Goal: Information Seeking & Learning: Learn about a topic

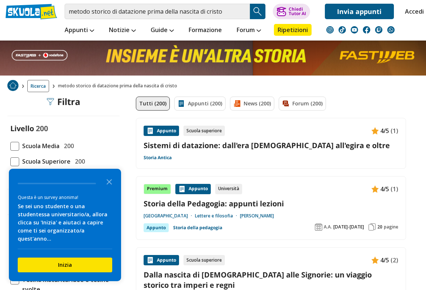
click at [17, 161] on span at bounding box center [14, 162] width 9 height 9
click at [10, 162] on input "Scuola Superiore 200" at bounding box center [10, 162] width 0 height 0
checkbox input "true"
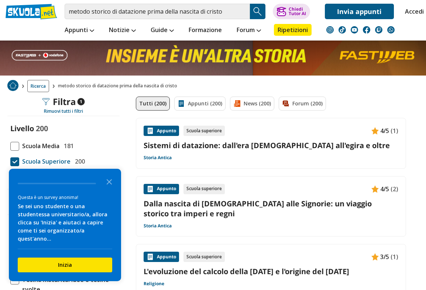
click at [220, 166] on div "Appunto Scuola superiore 4/5 (1) Sistemi di datazione: dall'era [DEMOGRAPHIC_DA…" at bounding box center [271, 143] width 270 height 51
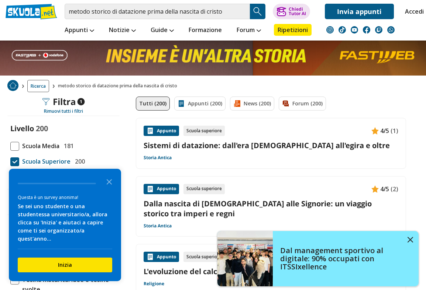
scroll to position [17, 0]
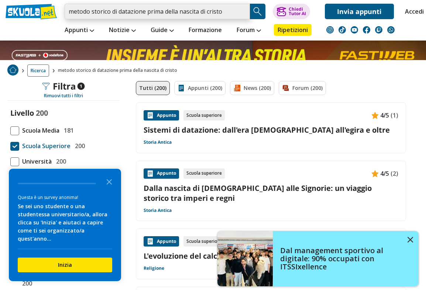
click at [191, 18] on input "metodo storico di datazione prima della nascita di cristo" at bounding box center [157, 12] width 185 height 16
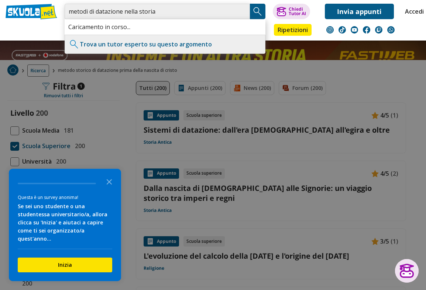
type input "metodi di datazione nella storia"
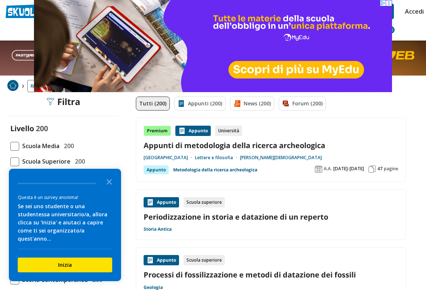
click at [110, 189] on icon "Close the survey" at bounding box center [109, 181] width 15 height 15
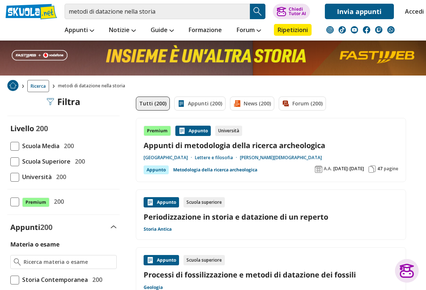
click at [315, 155] on div "Università degli Studi di Milano Lettere e filosofia Prof. Chiesa Federica" at bounding box center [271, 158] width 255 height 6
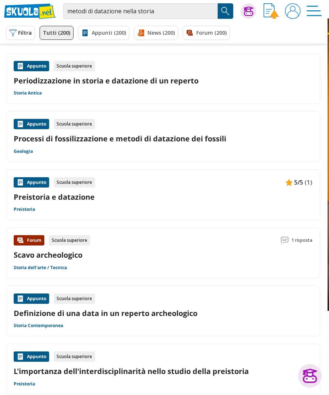
scroll to position [91, 1]
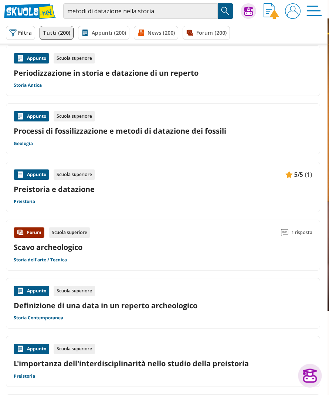
click at [250, 171] on div "Appunto Scuola superiore 5/5 (1)" at bounding box center [163, 174] width 298 height 10
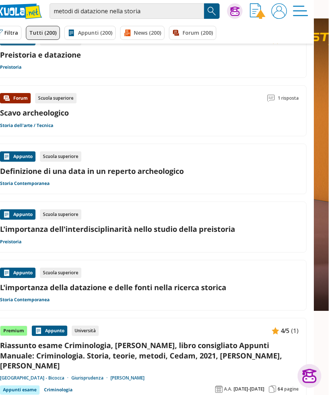
scroll to position [225, 15]
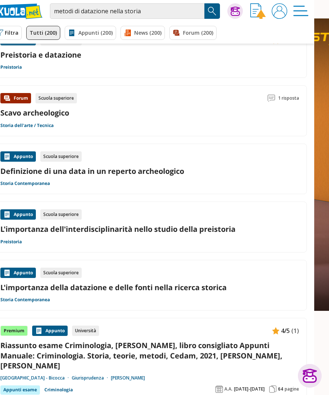
click at [155, 283] on link "L'importanza della datazione e delle fonti nella ricerca storica" at bounding box center [149, 287] width 298 height 10
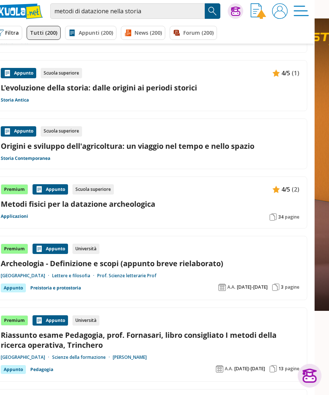
scroll to position [866, 14]
